Goal: Information Seeking & Learning: Learn about a topic

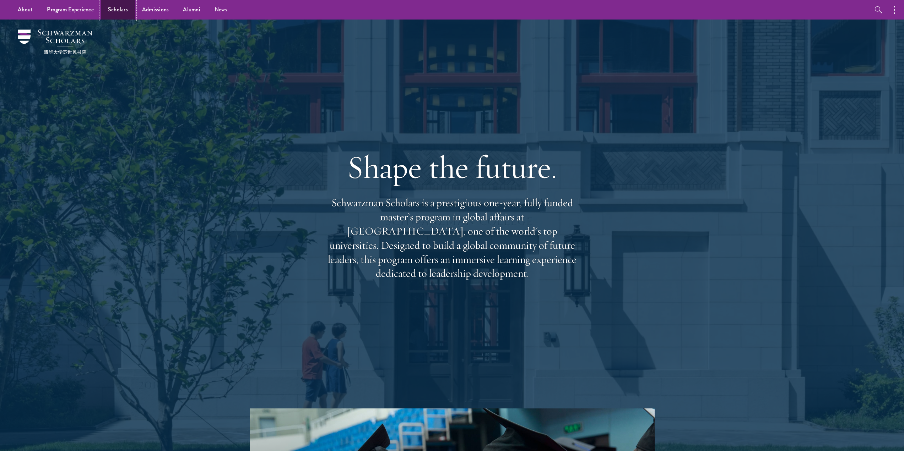
click at [125, 10] on link "Scholars" at bounding box center [118, 10] width 34 height 20
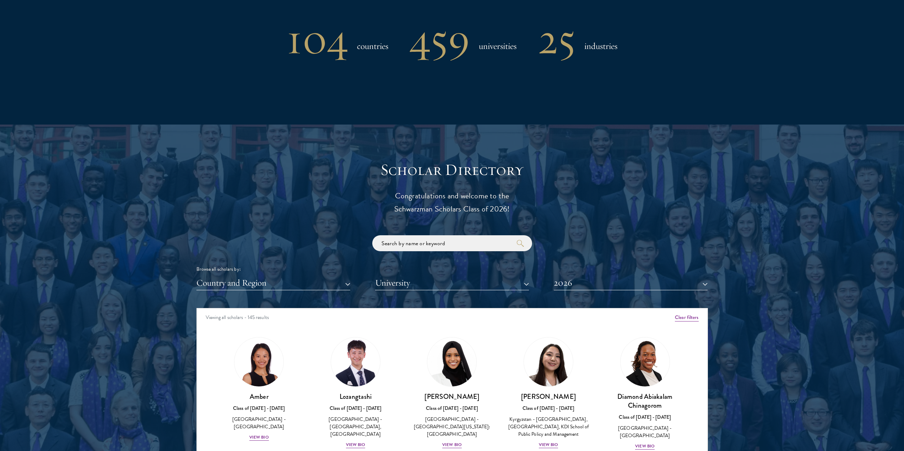
scroll to position [675, 0]
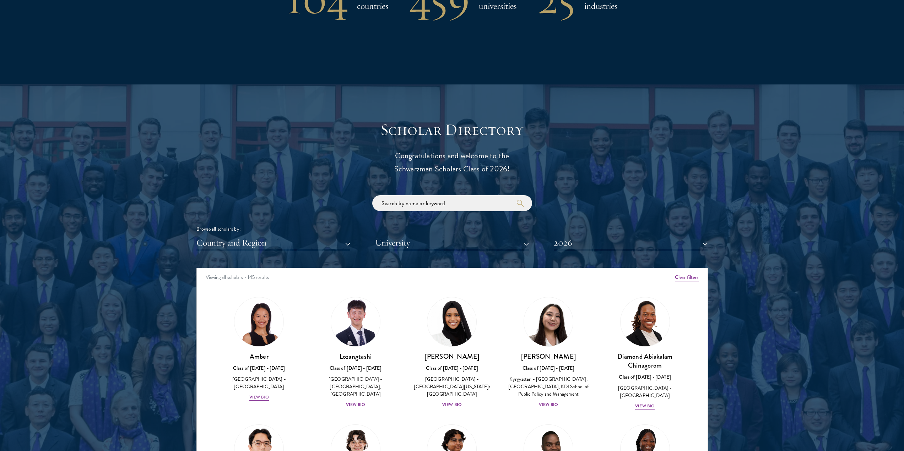
click at [340, 251] on div "Scholar Directory Congratulations and welcome to the Schwarzman Scholars Class …" at bounding box center [451, 300] width 511 height 361
click at [345, 246] on button "Country and Region" at bounding box center [273, 243] width 154 height 15
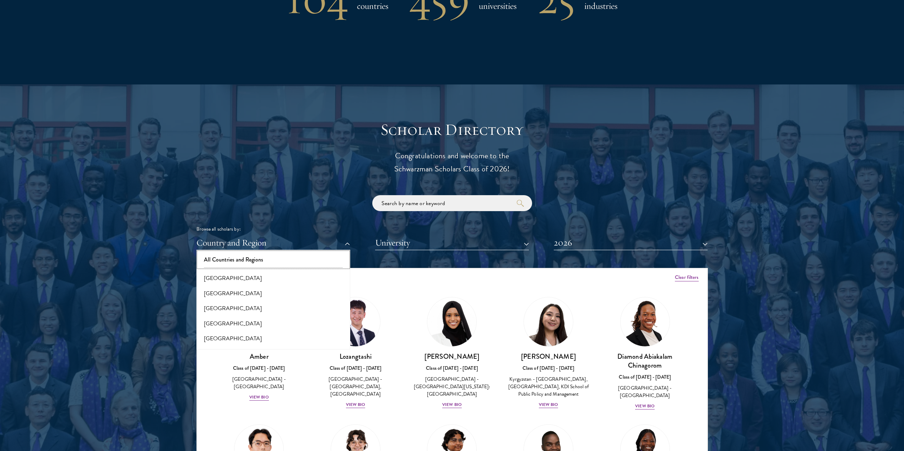
click at [279, 259] on button "All Countries and Regions" at bounding box center [272, 259] width 149 height 15
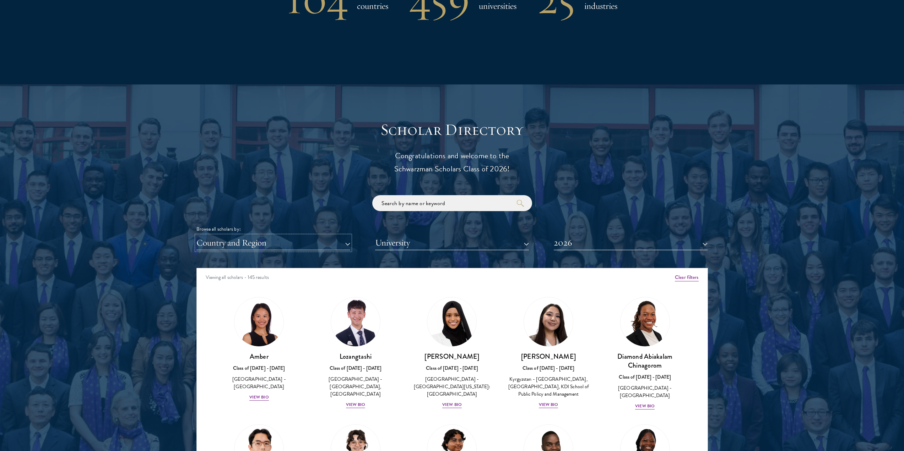
click at [342, 245] on button "Country and Region" at bounding box center [273, 243] width 154 height 15
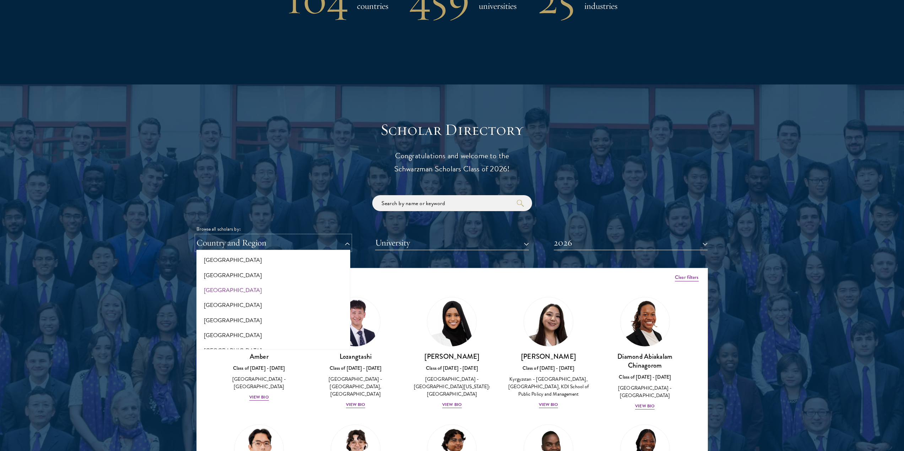
scroll to position [1172, 0]
click at [266, 283] on button "[GEOGRAPHIC_DATA]" at bounding box center [272, 280] width 149 height 15
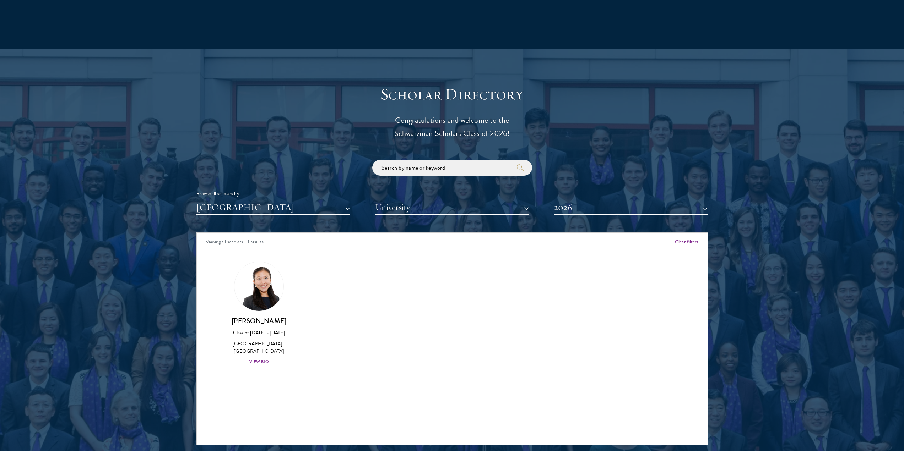
scroll to position [746, 0]
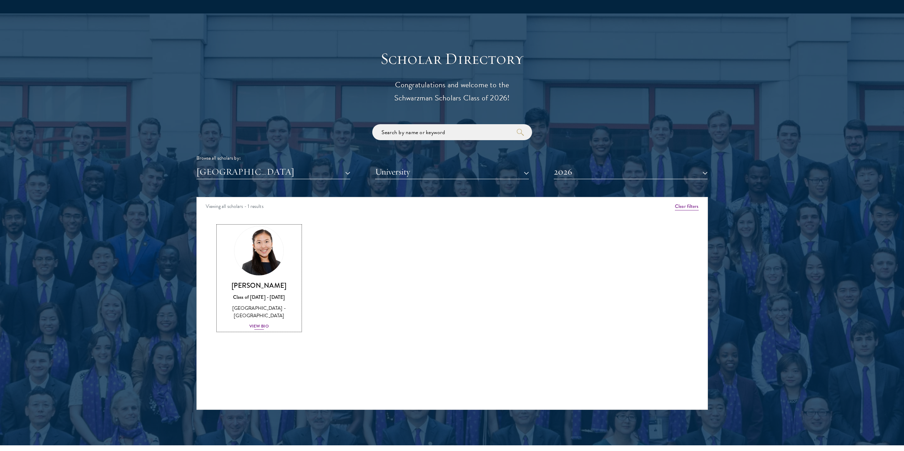
click at [263, 325] on div "View Bio" at bounding box center [259, 326] width 20 height 7
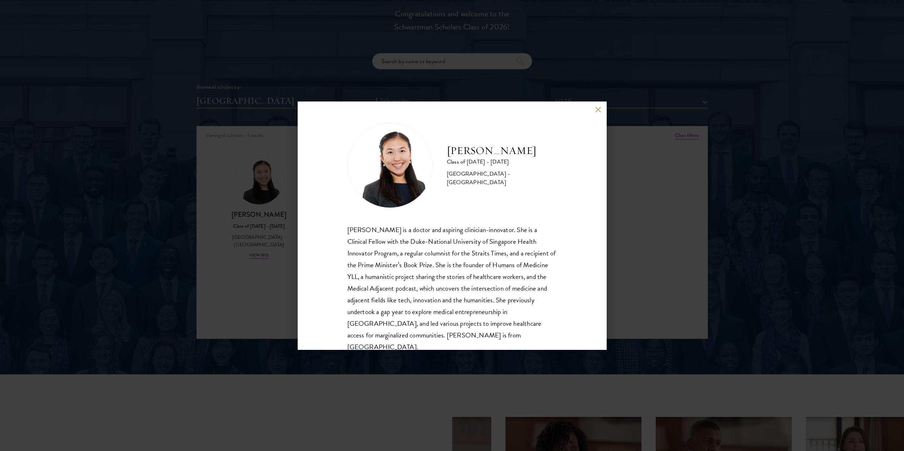
click at [595, 109] on button at bounding box center [598, 110] width 6 height 6
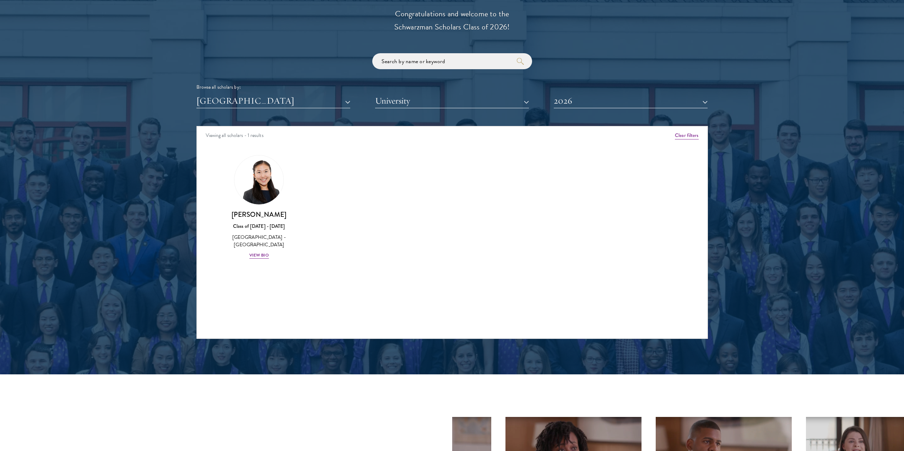
click at [446, 257] on div "Amber Class of [DATE] - [DATE] [GEOGRAPHIC_DATA] - [GEOGRAPHIC_DATA] View Bio C…" at bounding box center [452, 213] width 511 height 135
click at [701, 105] on button "2026" at bounding box center [630, 101] width 154 height 15
click at [594, 150] on button "2025" at bounding box center [630, 151] width 149 height 15
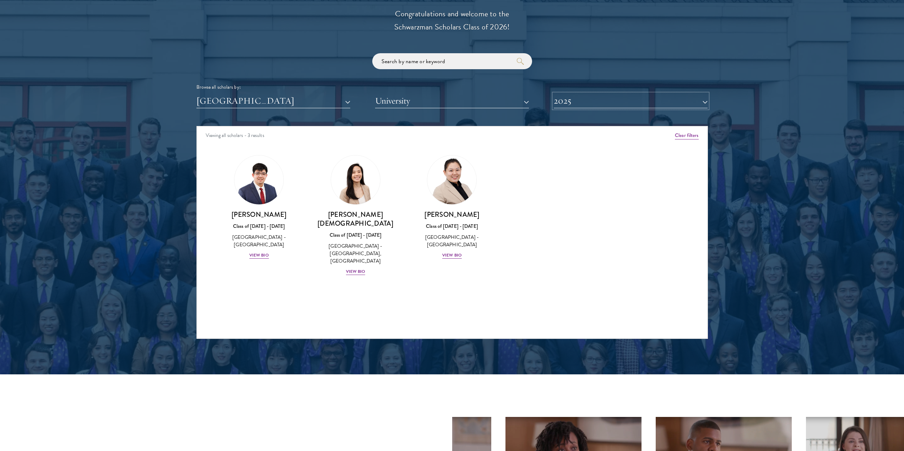
click at [636, 106] on button "2025" at bounding box center [630, 101] width 154 height 15
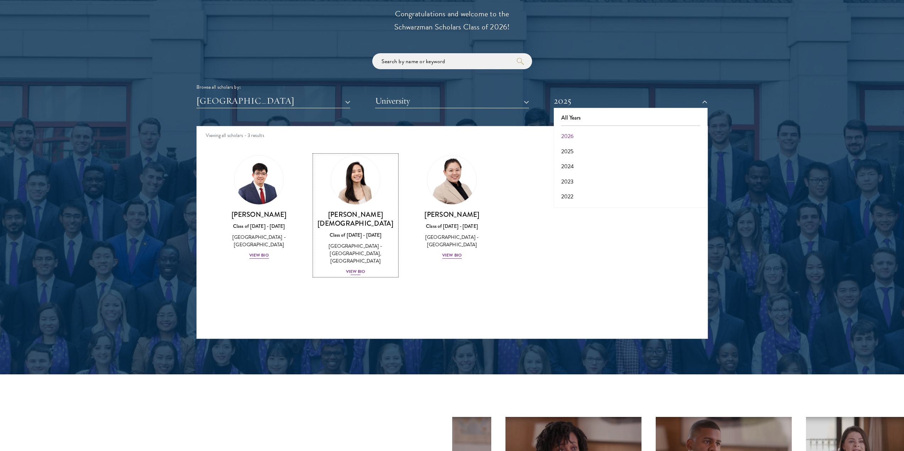
click at [347, 268] on div "View Bio" at bounding box center [356, 271] width 20 height 7
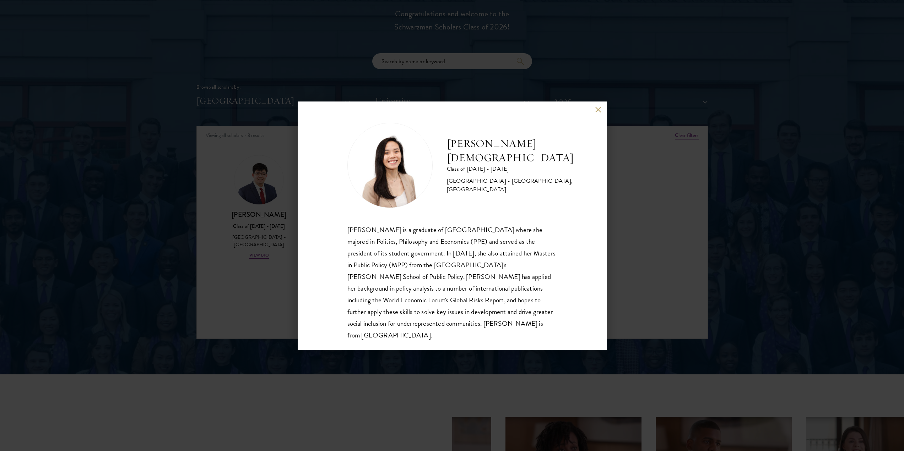
scroll to position [1, 0]
click at [600, 108] on button at bounding box center [598, 110] width 6 height 6
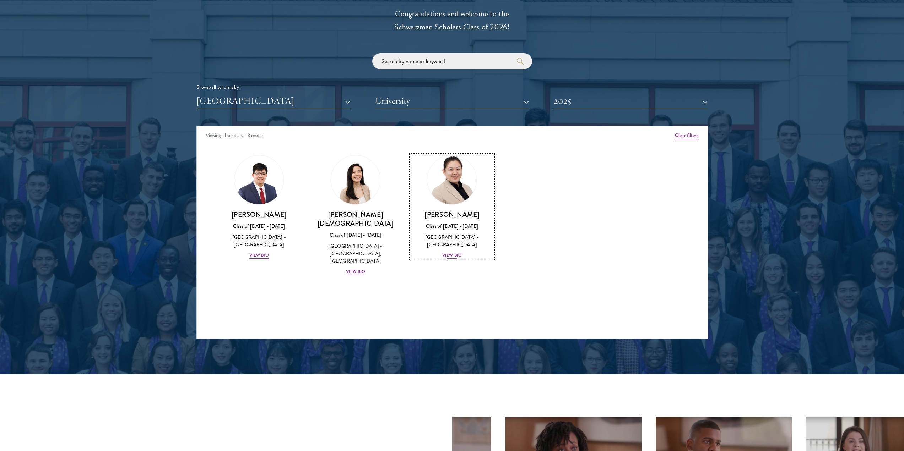
click at [454, 254] on div "View Bio" at bounding box center [452, 255] width 20 height 7
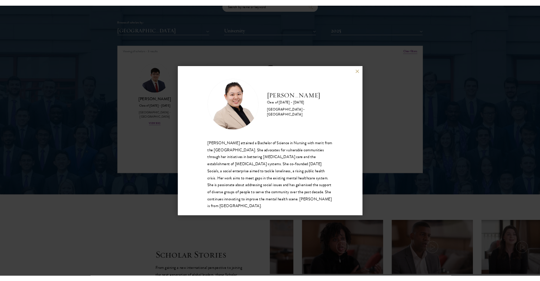
scroll to position [888, 0]
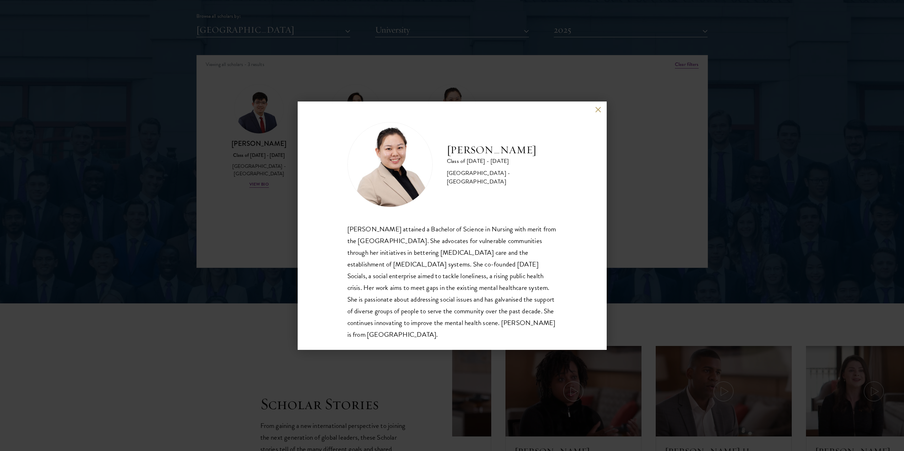
click at [599, 109] on button at bounding box center [598, 110] width 6 height 6
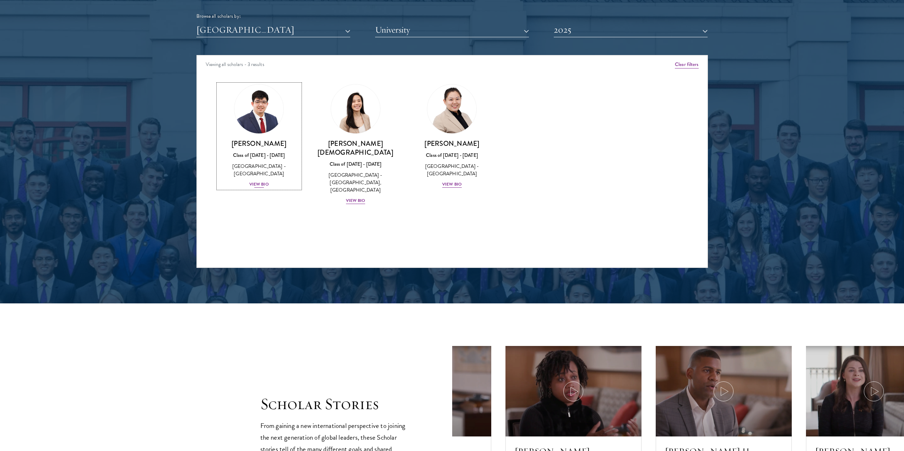
click at [258, 182] on div "View Bio" at bounding box center [259, 184] width 20 height 7
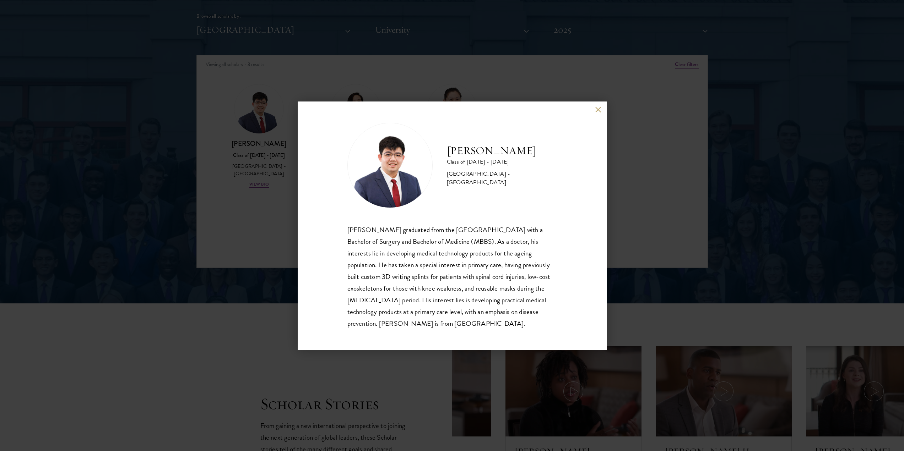
click at [597, 110] on button at bounding box center [598, 110] width 6 height 6
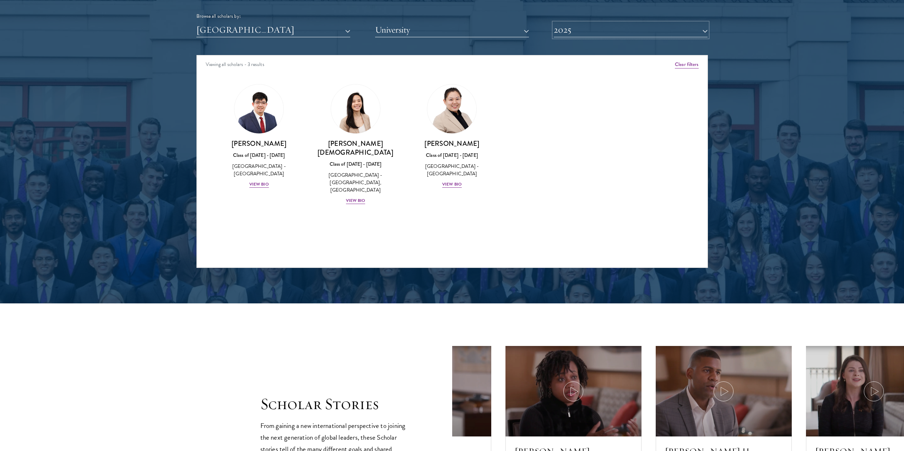
click at [678, 32] on button "2025" at bounding box center [630, 30] width 154 height 15
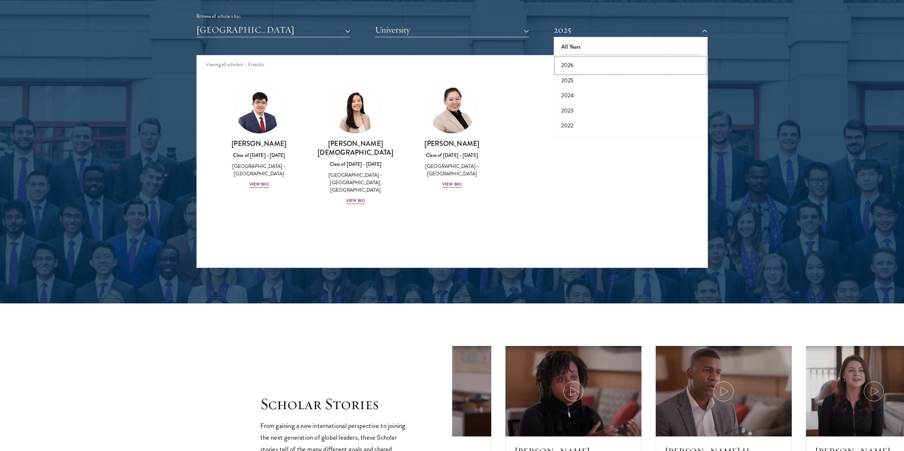
click at [650, 68] on button "2026" at bounding box center [630, 65] width 149 height 15
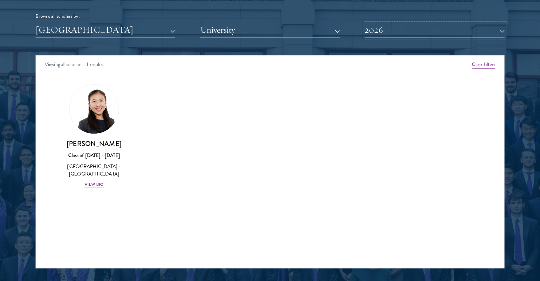
click at [422, 32] on button "2026" at bounding box center [435, 30] width 140 height 15
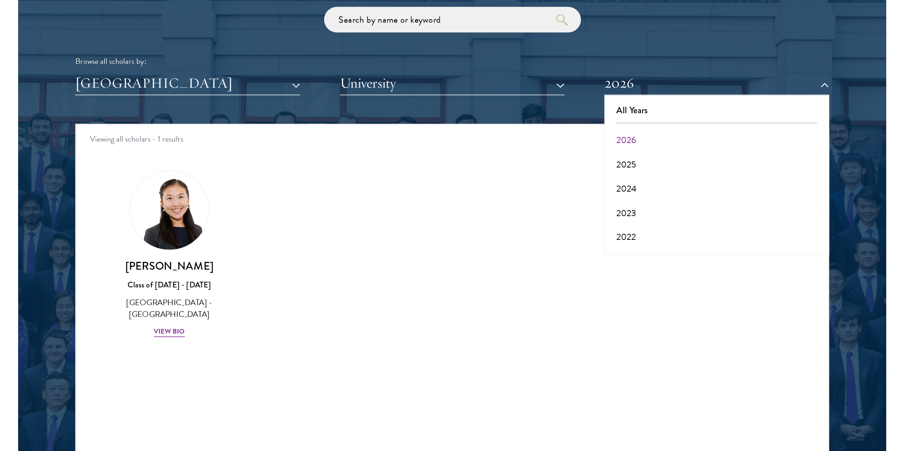
scroll to position [866, 0]
